Goal: Find specific page/section: Find specific page/section

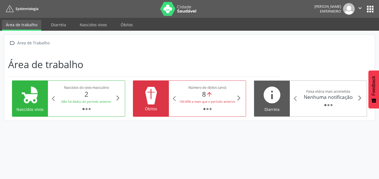
click at [342, 110] on div "arrow_back_ios Faixa etária mais acometida Nenhuma notificação fiber_manual_rec…" at bounding box center [328, 99] width 77 height 36
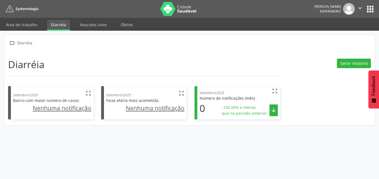
click at [268, 97] on div "Número de notificações (mês)" at bounding box center [239, 98] width 78 height 6
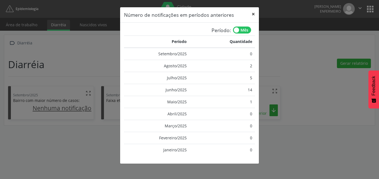
click at [253, 13] on button "×" at bounding box center [253, 14] width 11 height 14
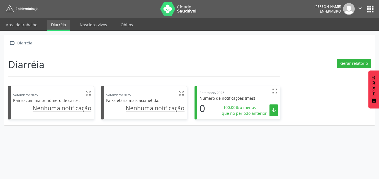
click at [79, 110] on u "Nenhuma notificação" at bounding box center [62, 108] width 59 height 8
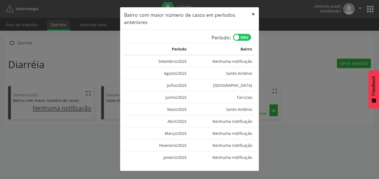
click at [254, 14] on button "×" at bounding box center [253, 14] width 11 height 14
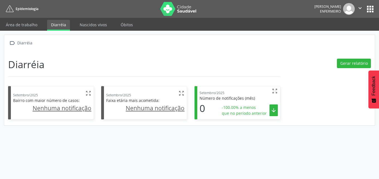
click at [176, 97] on div "Setembro/2025 " at bounding box center [145, 93] width 78 height 7
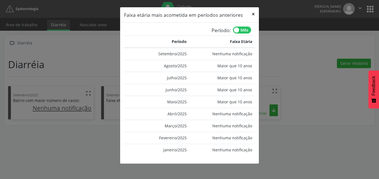
click at [253, 16] on button "×" at bounding box center [253, 14] width 11 height 14
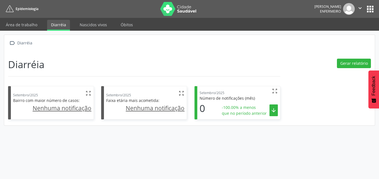
click at [367, 9] on button "apps" at bounding box center [371, 9] width 10 height 10
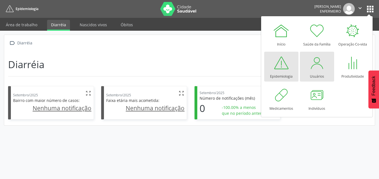
click at [315, 70] on div at bounding box center [317, 62] width 17 height 17
